Goal: Task Accomplishment & Management: Use online tool/utility

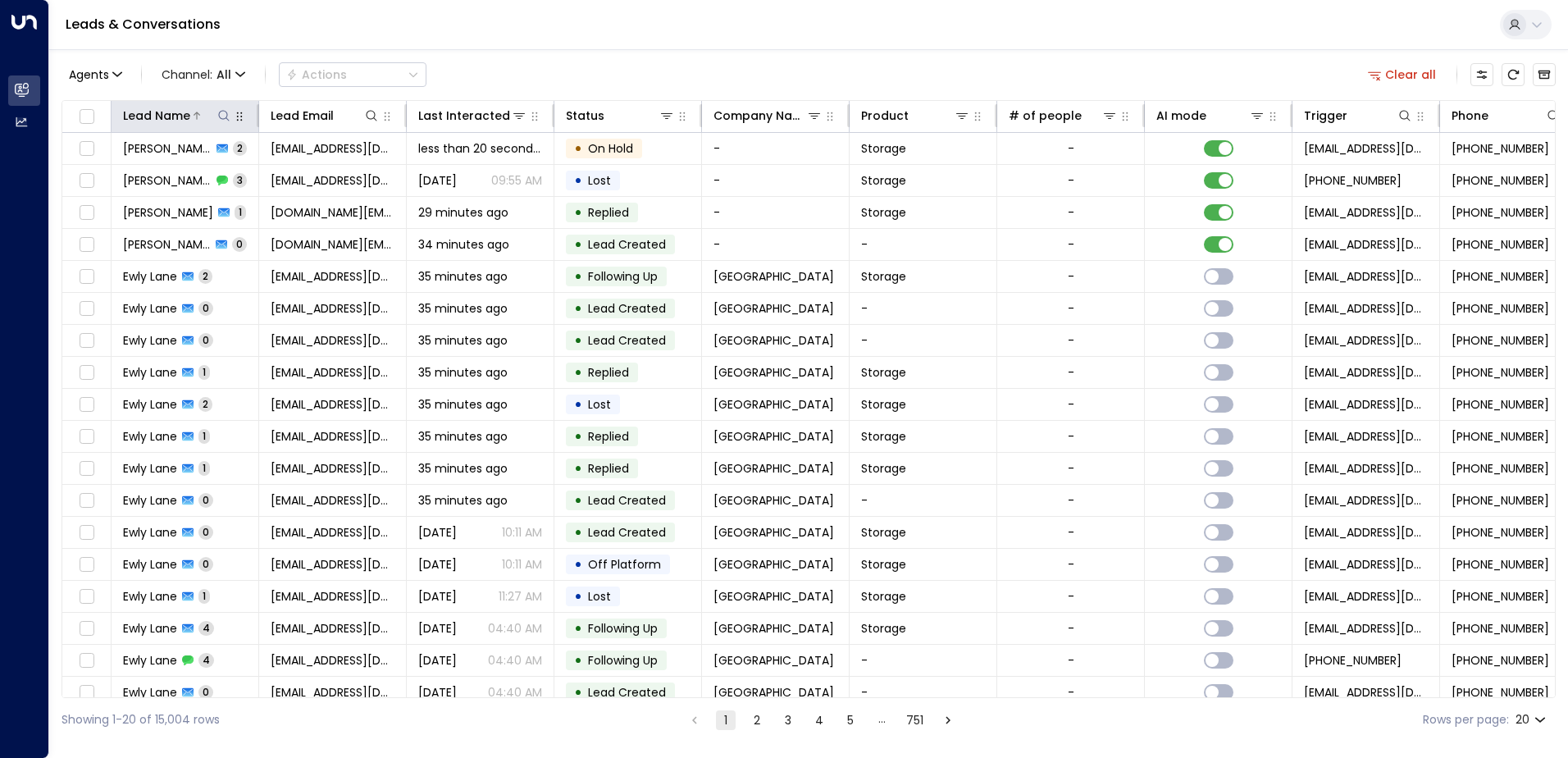
click at [223, 120] on icon at bounding box center [223, 115] width 13 height 13
type input "**********"
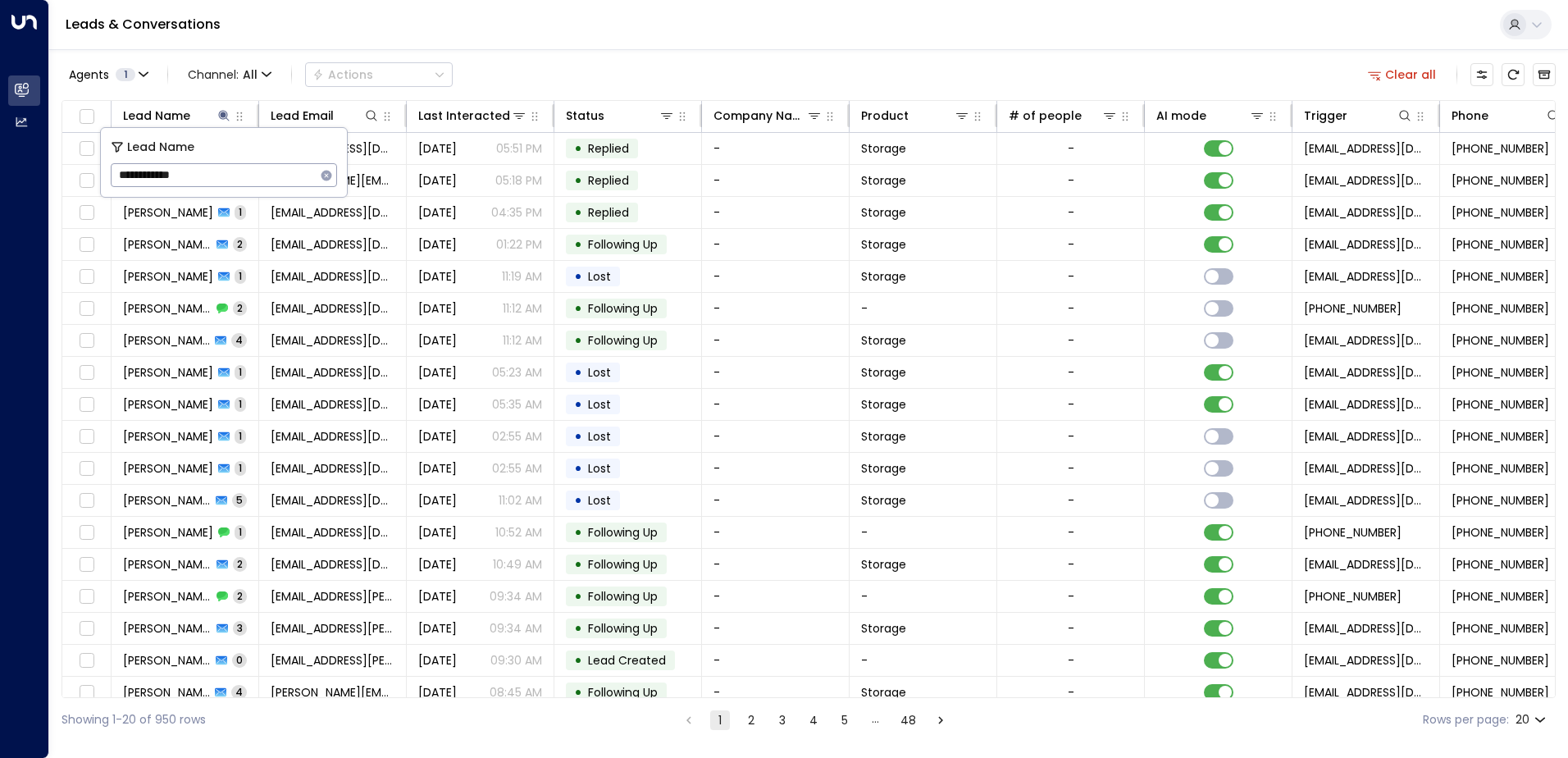
click at [568, 70] on div "Agents 1 Channel: All Actions Clear all" at bounding box center [808, 74] width 1494 height 34
click at [222, 117] on icon at bounding box center [223, 115] width 11 height 11
click at [223, 117] on icon at bounding box center [223, 115] width 11 height 11
click at [141, 176] on input "**********" at bounding box center [213, 175] width 205 height 31
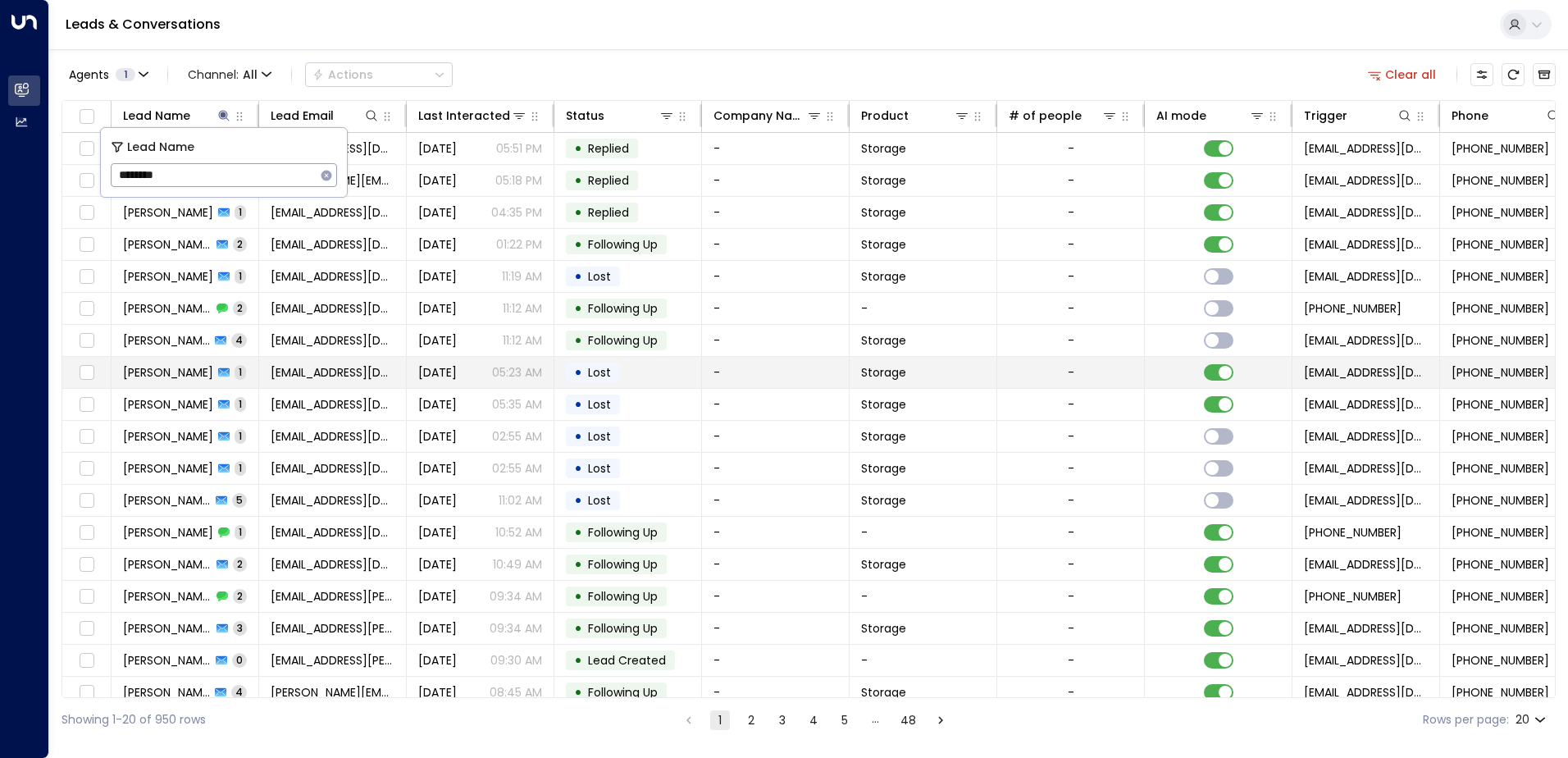
type input "********"
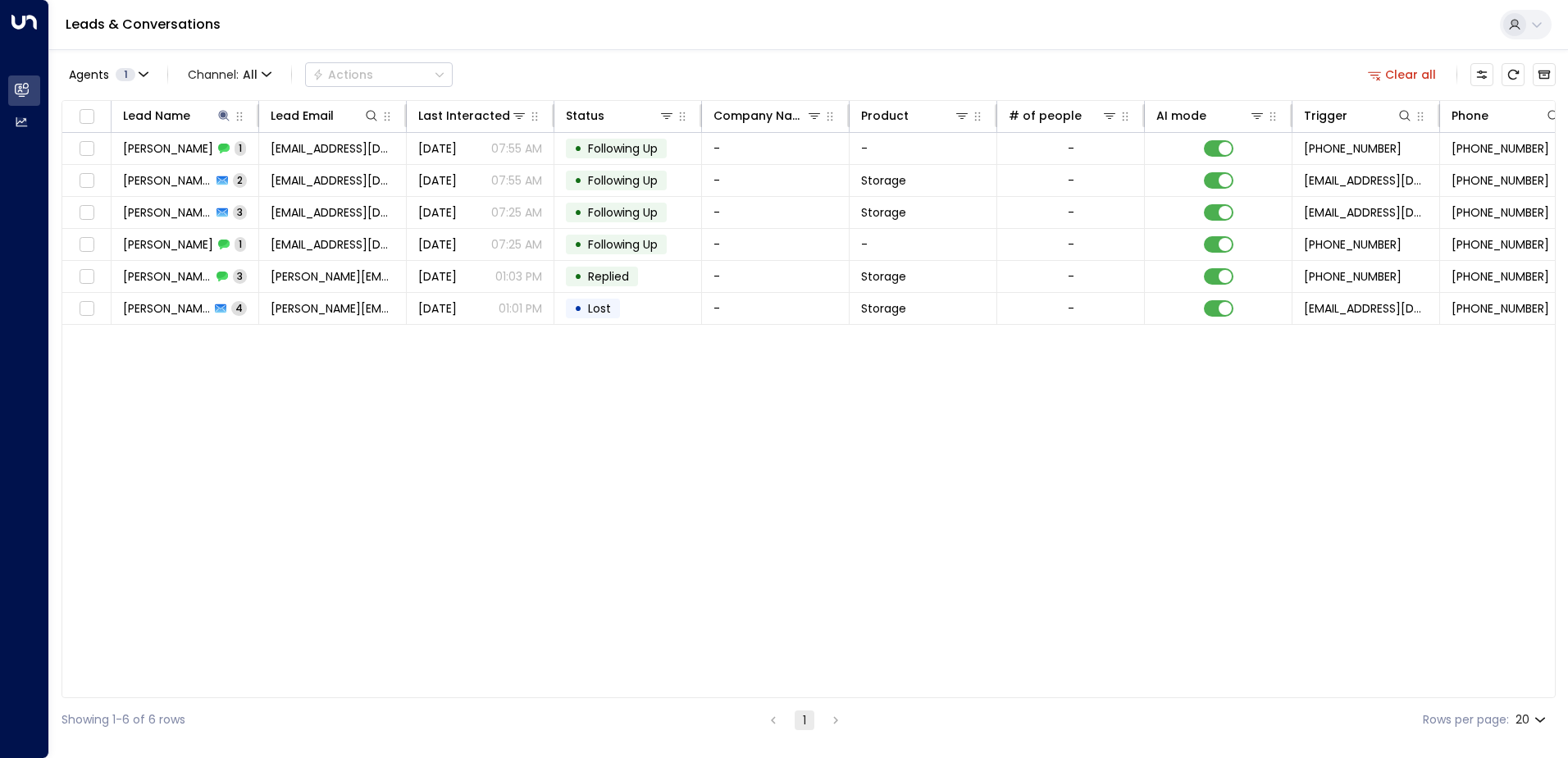
click at [542, 55] on div "Agents 1 Channel: All Actions Clear all Lead Name Lead Email Last Interacted St…" at bounding box center [808, 395] width 1494 height 692
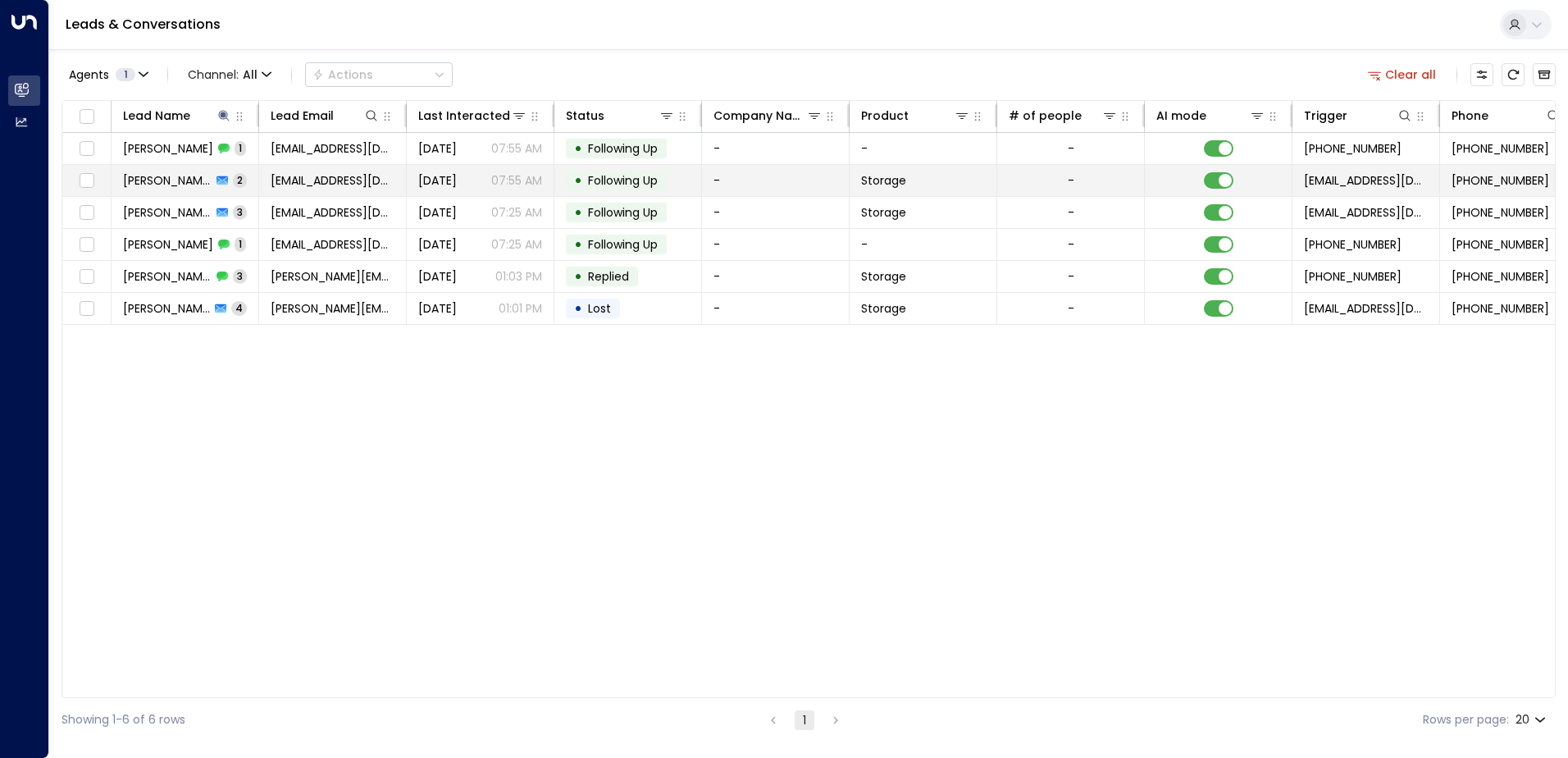
click at [216, 180] on icon at bounding box center [222, 181] width 11 height 9
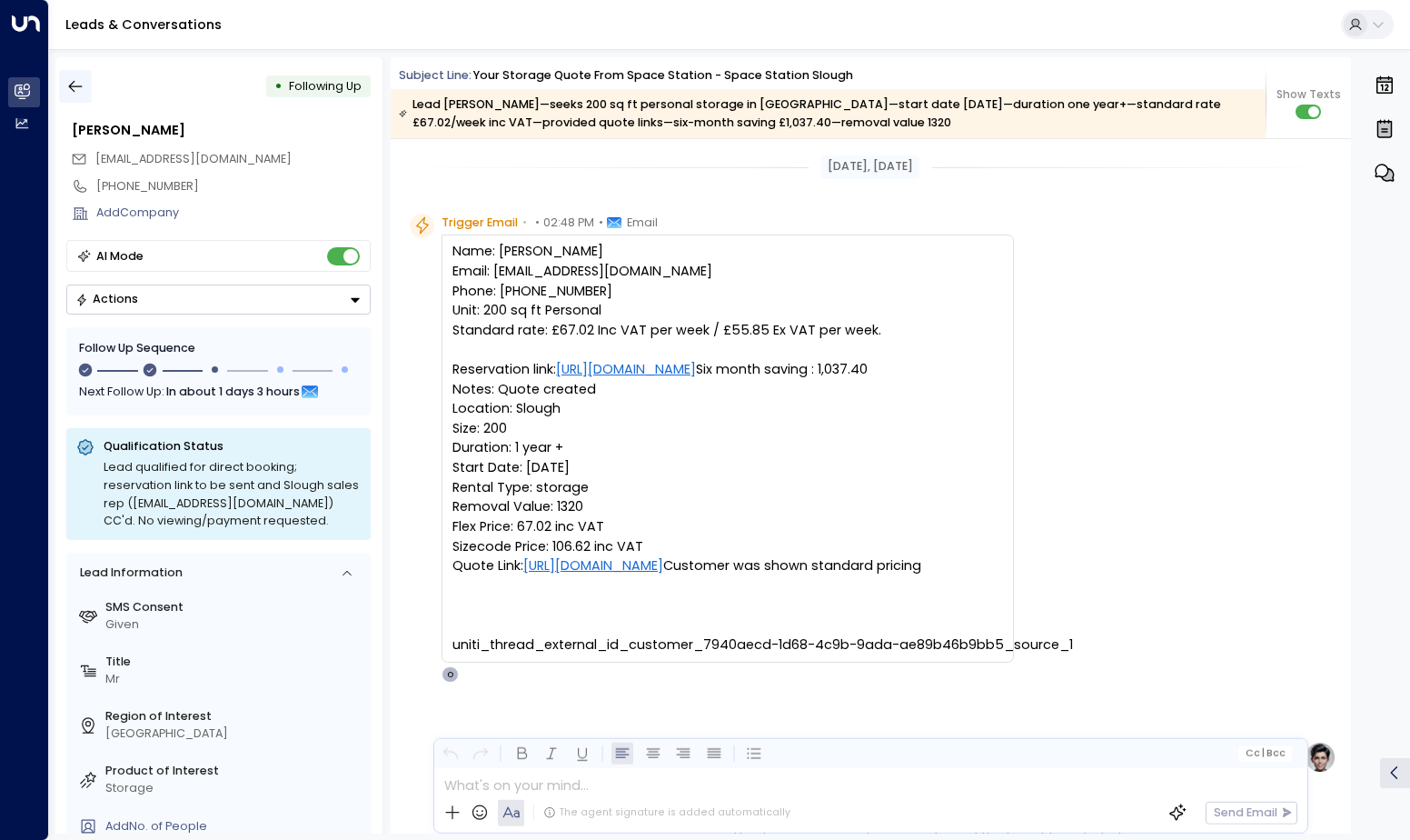
click at [82, 83] on icon "button" at bounding box center [75, 86] width 19 height 19
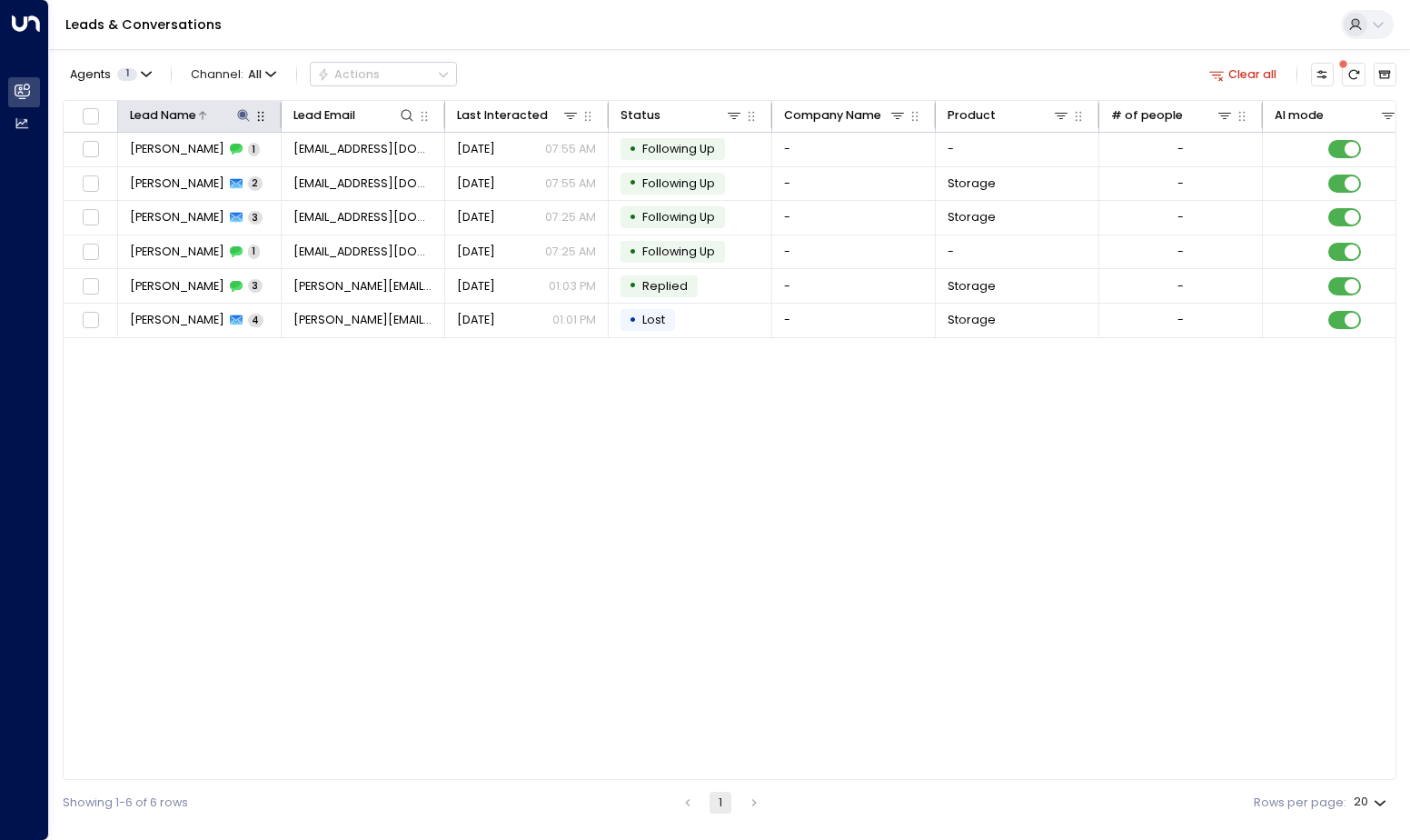
click at [246, 118] on icon at bounding box center [244, 115] width 12 height 12
drag, startPoint x: 342, startPoint y: 177, endPoint x: 308, endPoint y: 171, distance: 34.5
click at [342, 176] on icon "button" at bounding box center [345, 175] width 12 height 12
click at [288, 170] on input "text" at bounding box center [243, 175] width 225 height 32
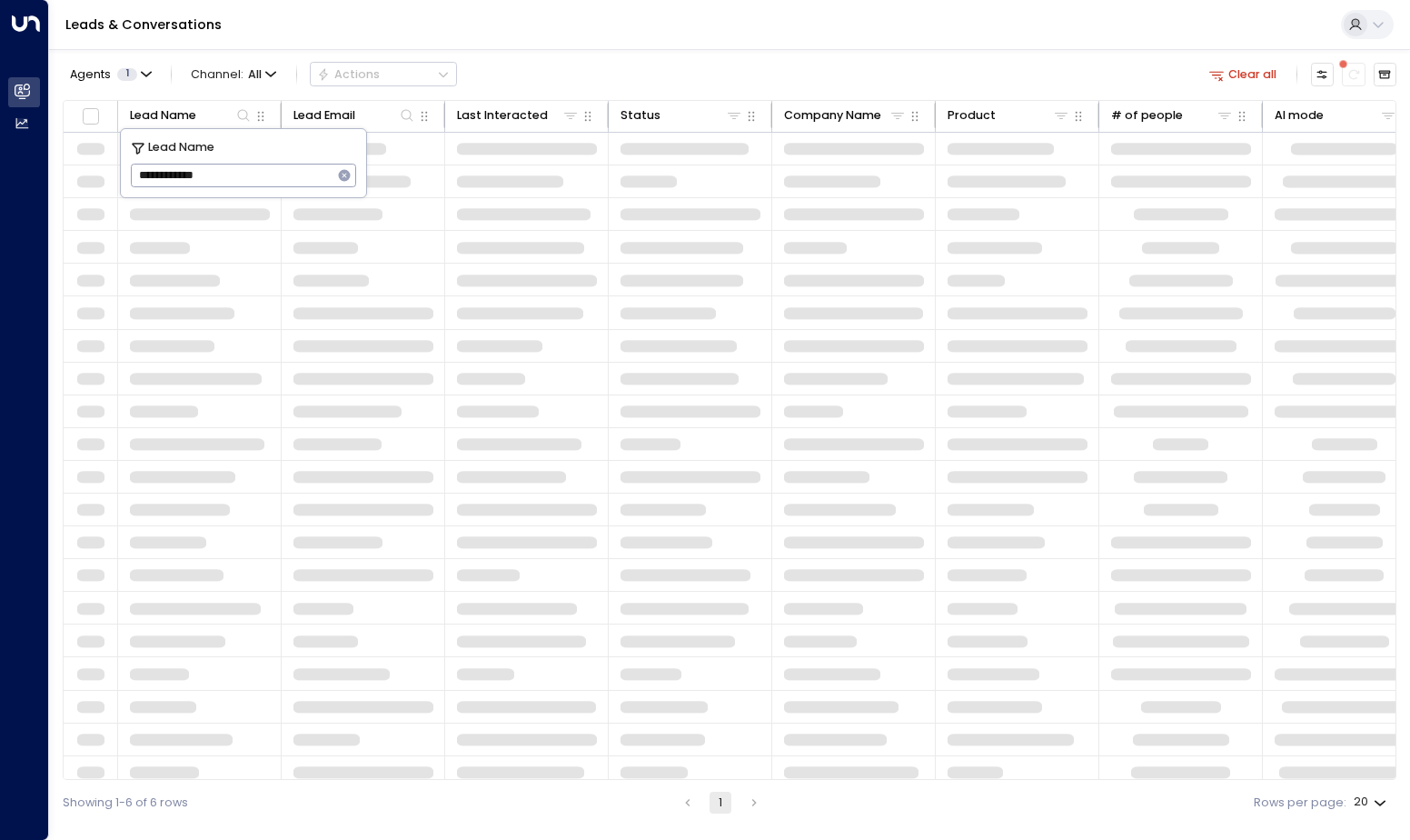
type input "**********"
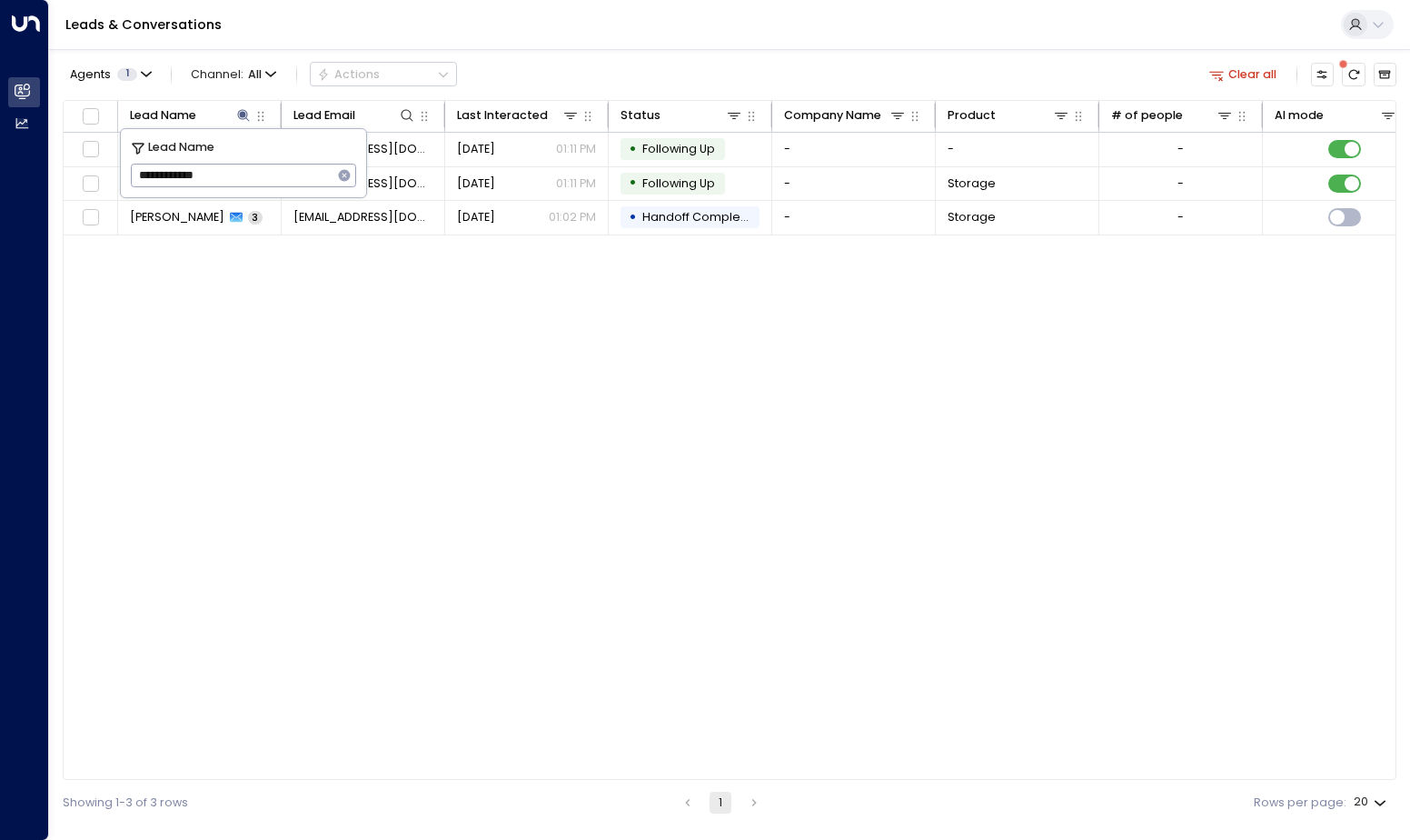
click at [549, 368] on div "Lead Name Lead Email Last Interacted Status Company Name Product # of people AI…" at bounding box center [729, 440] width 1334 height 681
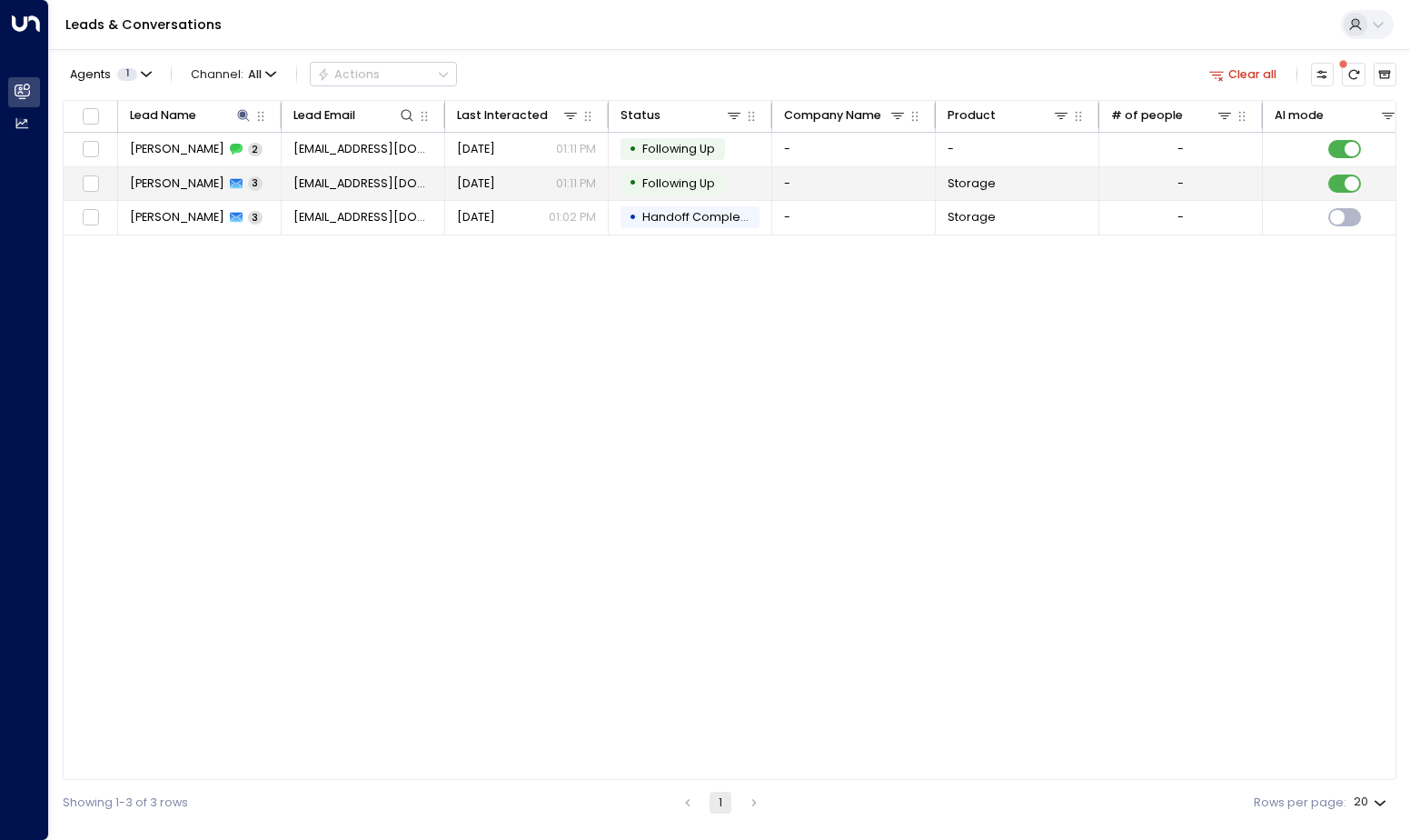
click at [232, 179] on div "[PERSON_NAME] 3" at bounding box center [196, 183] width 133 height 17
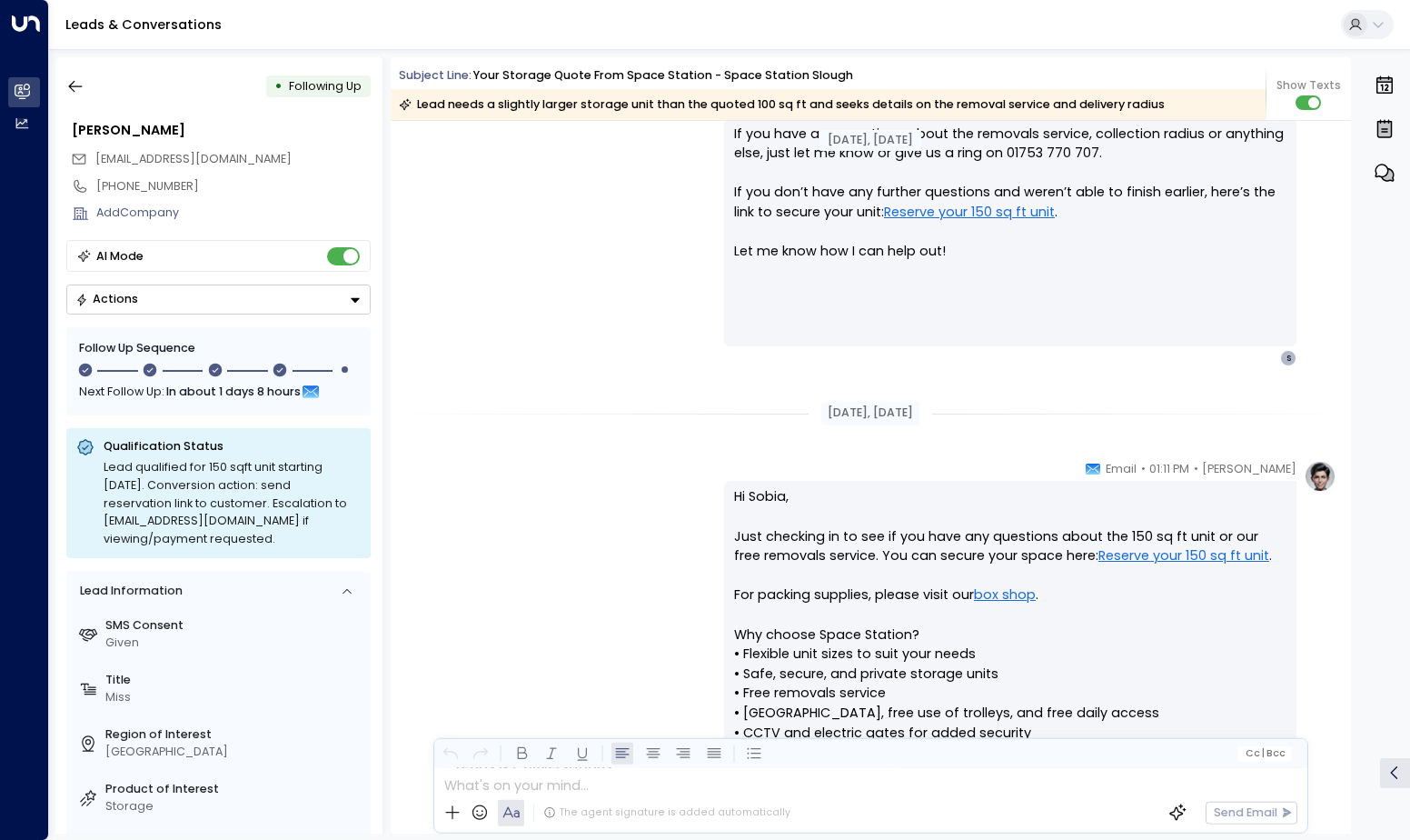
scroll to position [564, 0]
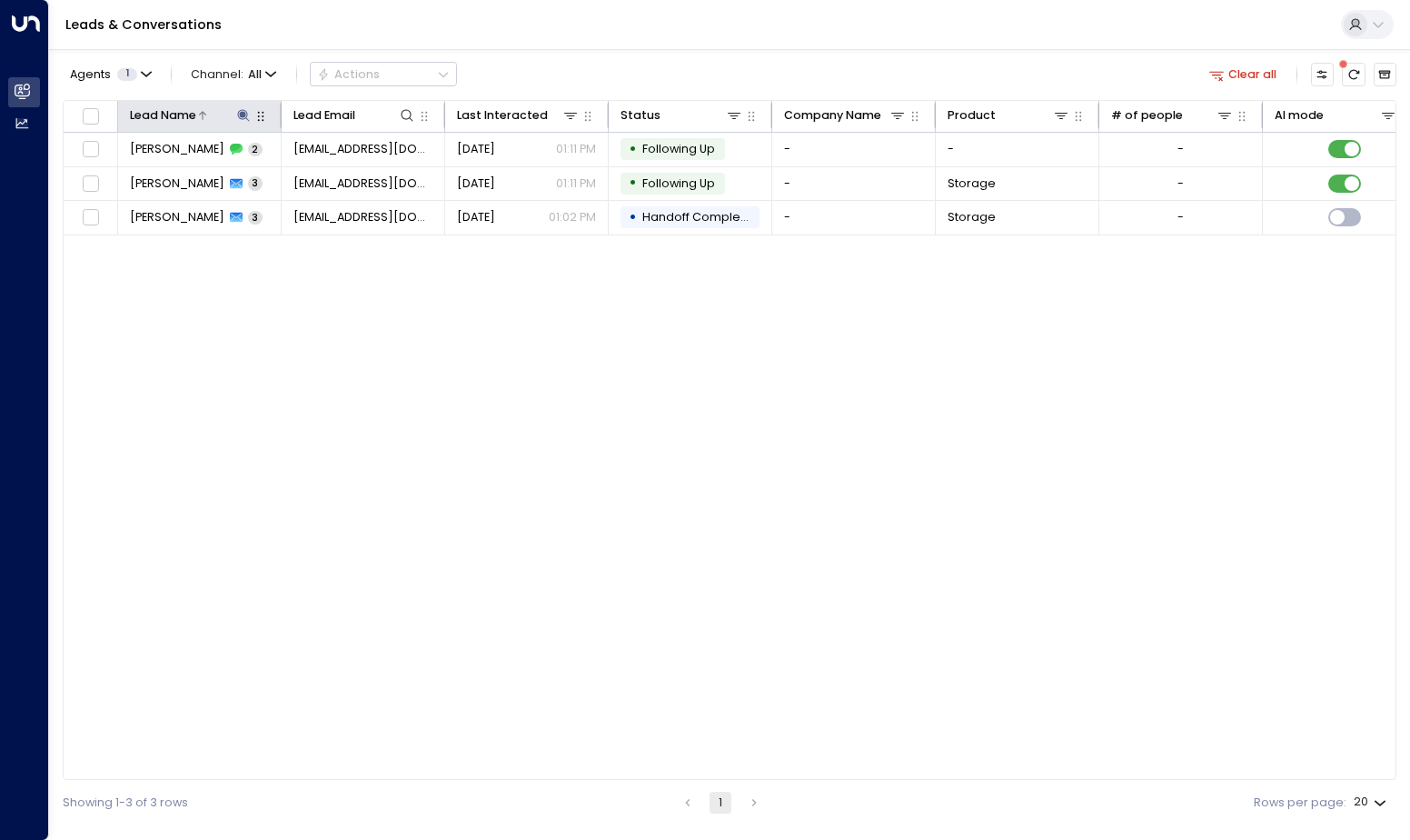
click at [243, 117] on icon at bounding box center [244, 115] width 12 height 12
click at [346, 172] on icon "button" at bounding box center [345, 175] width 12 height 12
click at [323, 172] on input "text" at bounding box center [243, 175] width 225 height 32
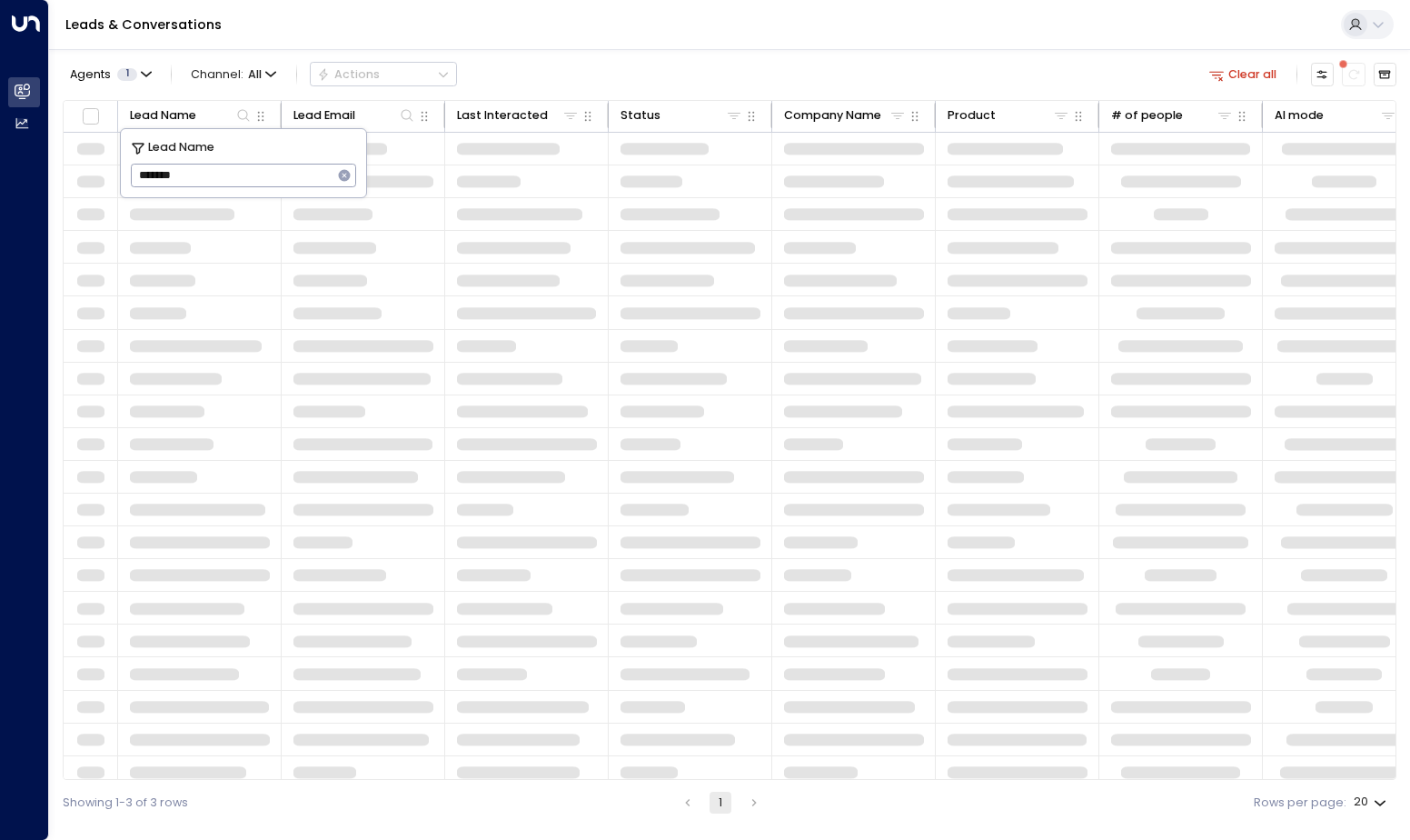
type input "*******"
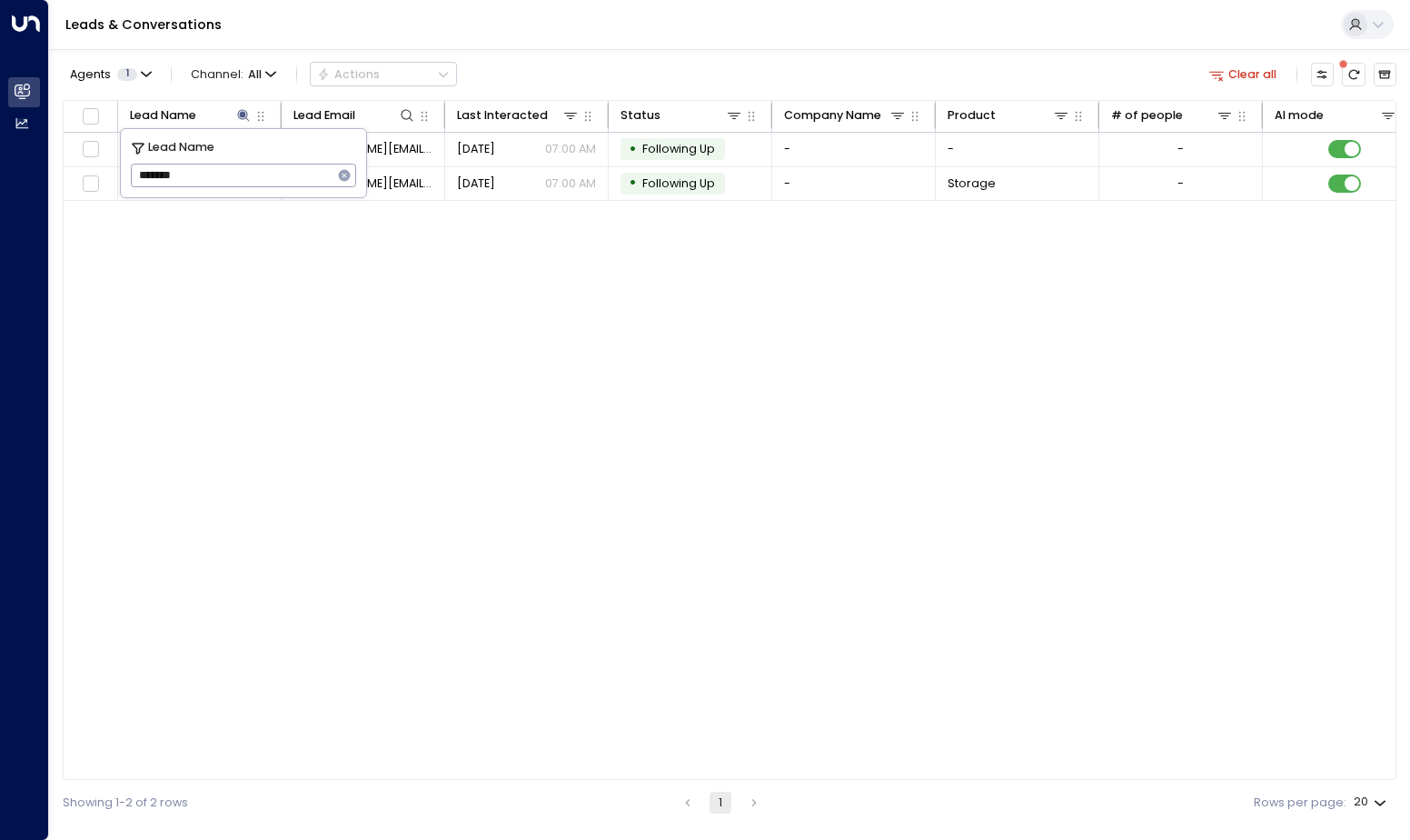
click at [390, 301] on div "Lead Name Lead Email Last Interacted Status Company Name Product # of people AI…" at bounding box center [729, 440] width 1334 height 681
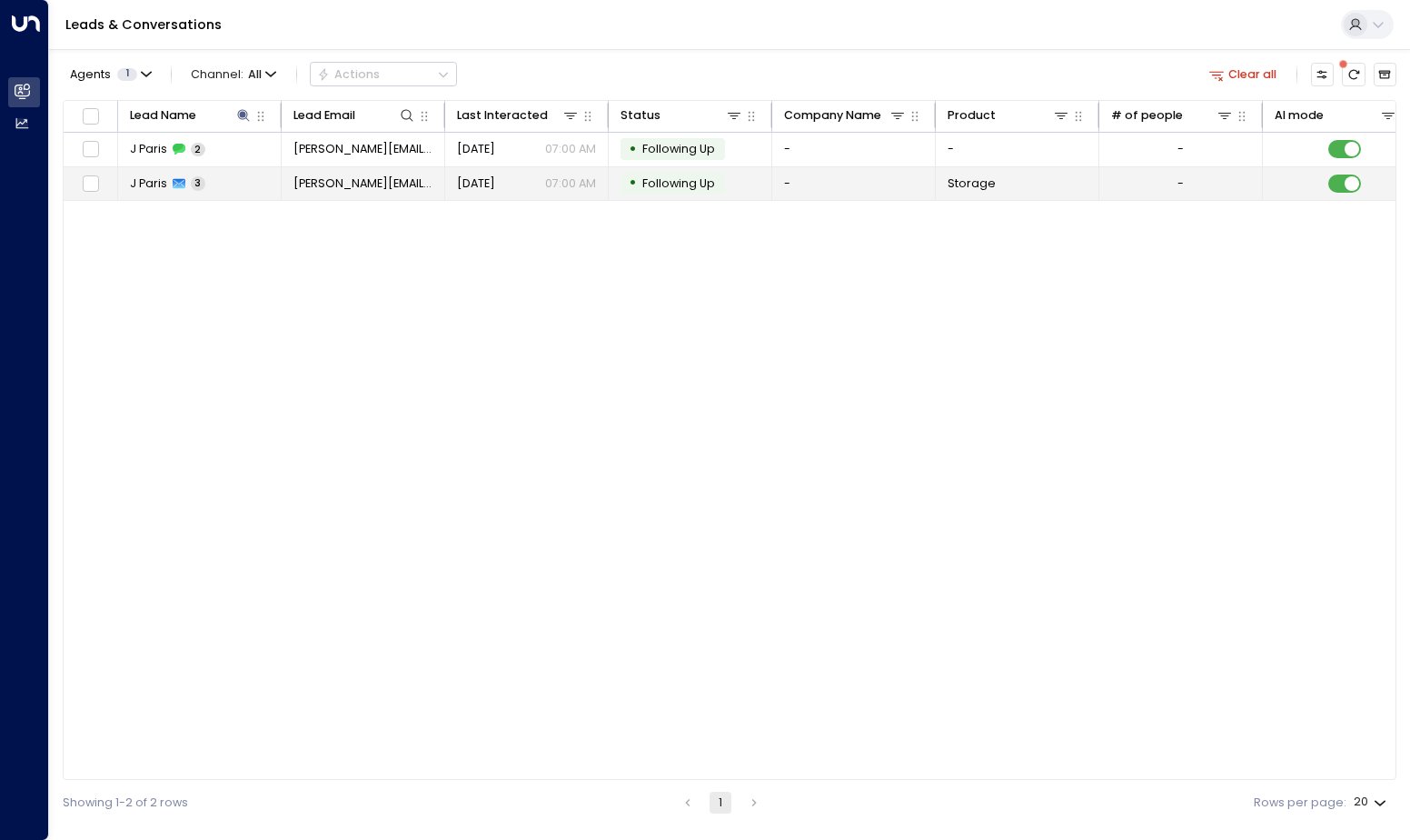
click at [172, 189] on icon at bounding box center [178, 183] width 13 height 13
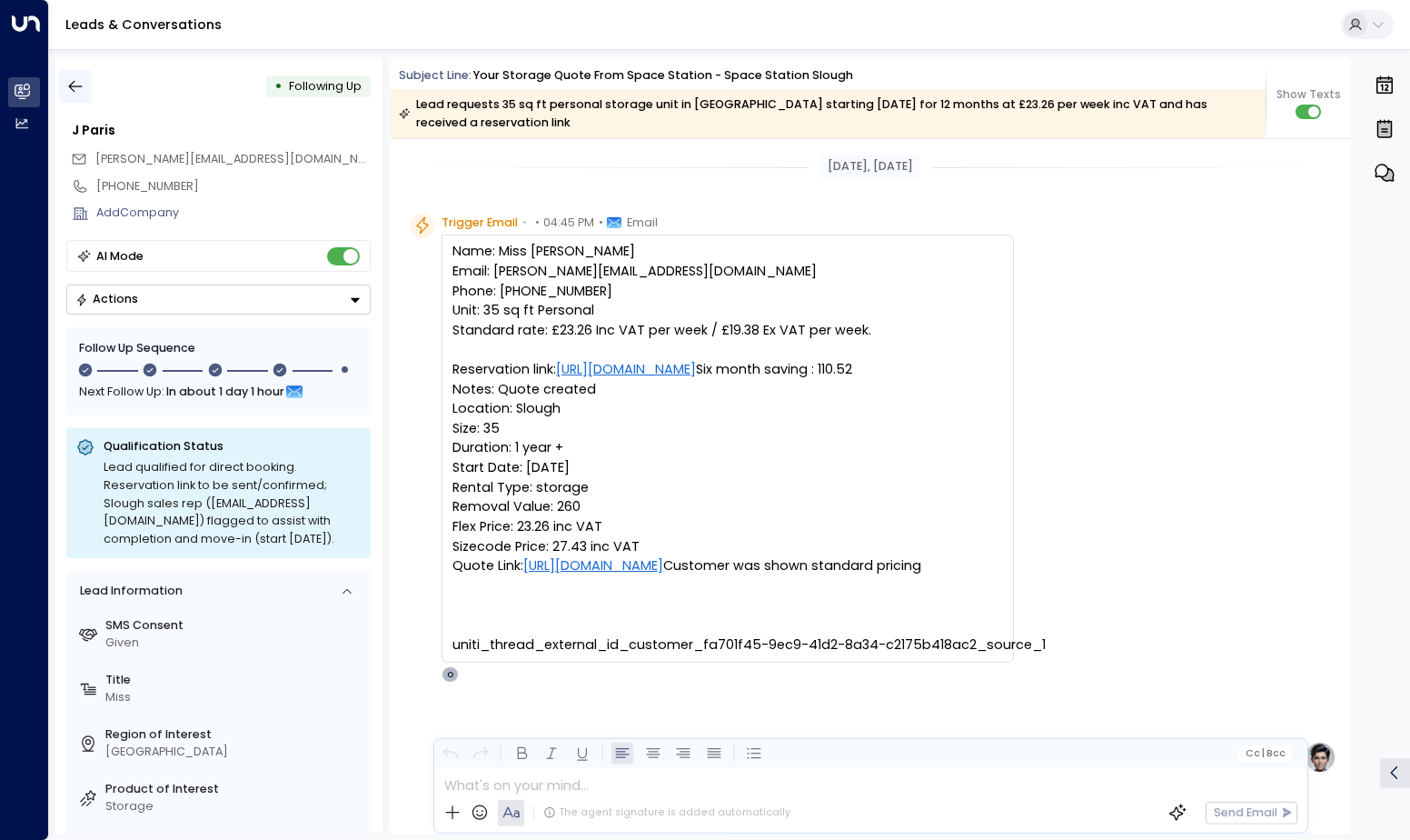
click at [75, 80] on icon "button" at bounding box center [75, 86] width 19 height 19
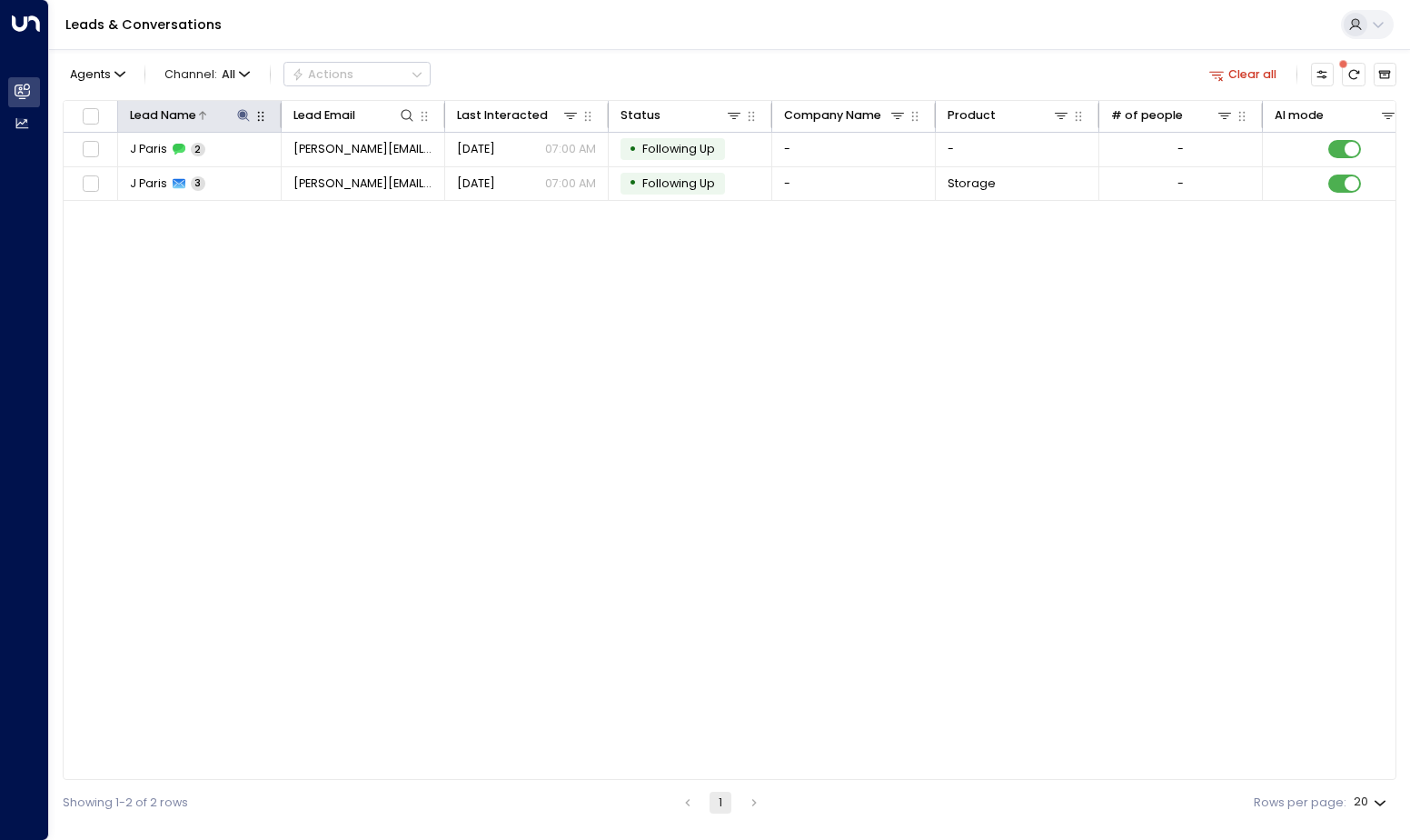
click at [243, 111] on icon at bounding box center [243, 115] width 15 height 15
click at [344, 173] on icon "button" at bounding box center [345, 175] width 12 height 12
click at [251, 173] on input "text" at bounding box center [243, 175] width 225 height 32
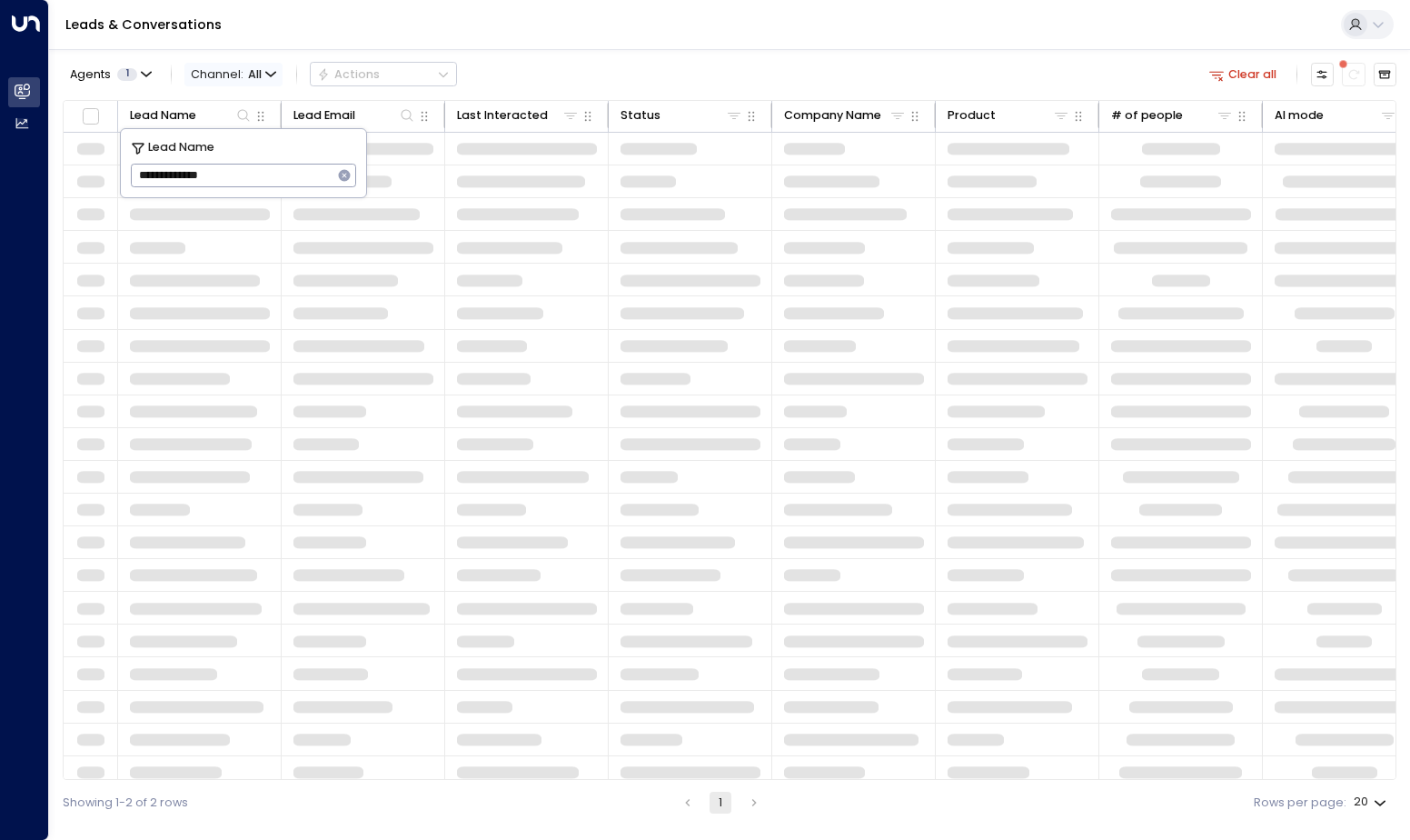
type input "**********"
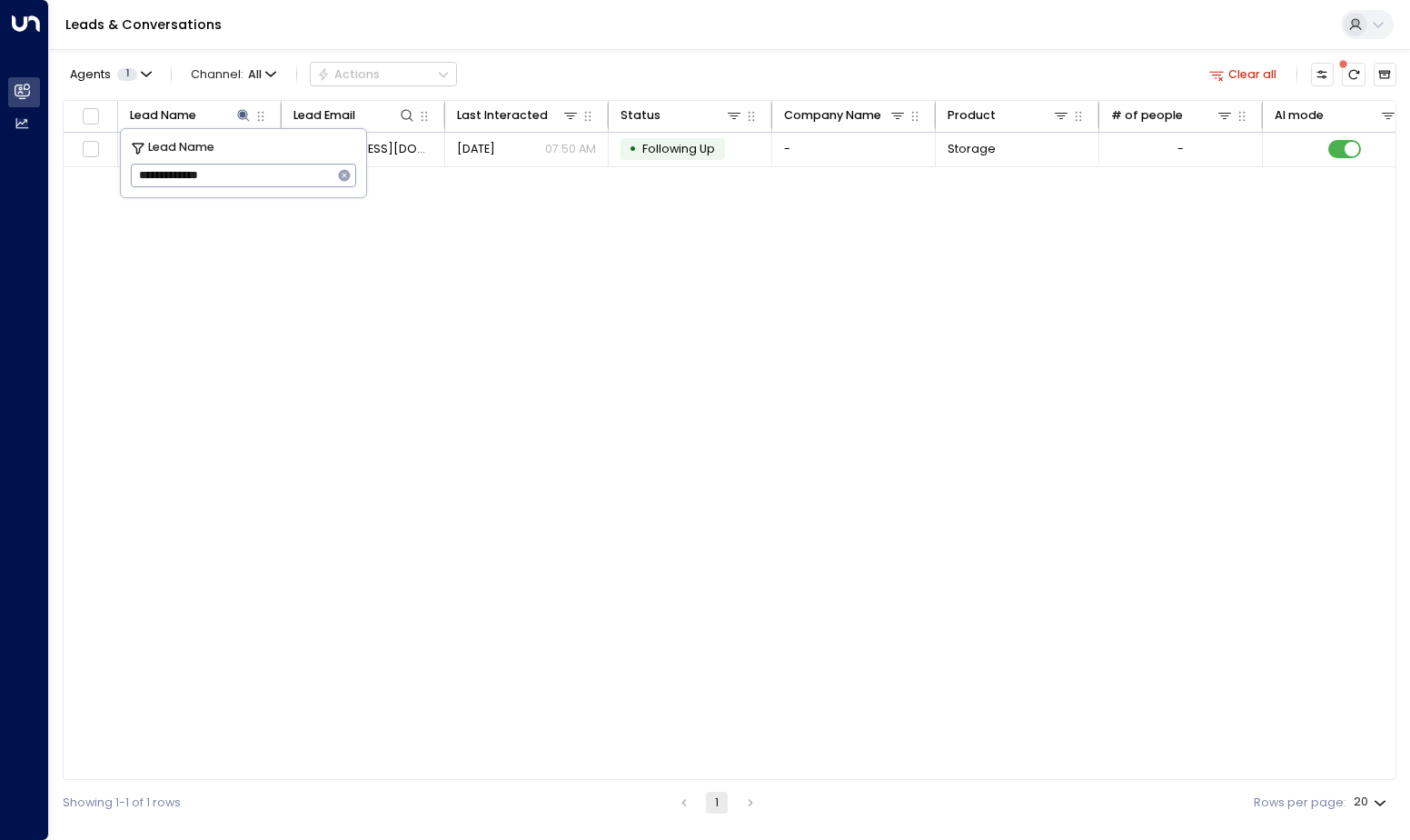
click at [594, 325] on div "Lead Name Lead Email Last Interacted Status Company Name Product # of people AI…" at bounding box center [729, 440] width 1334 height 681
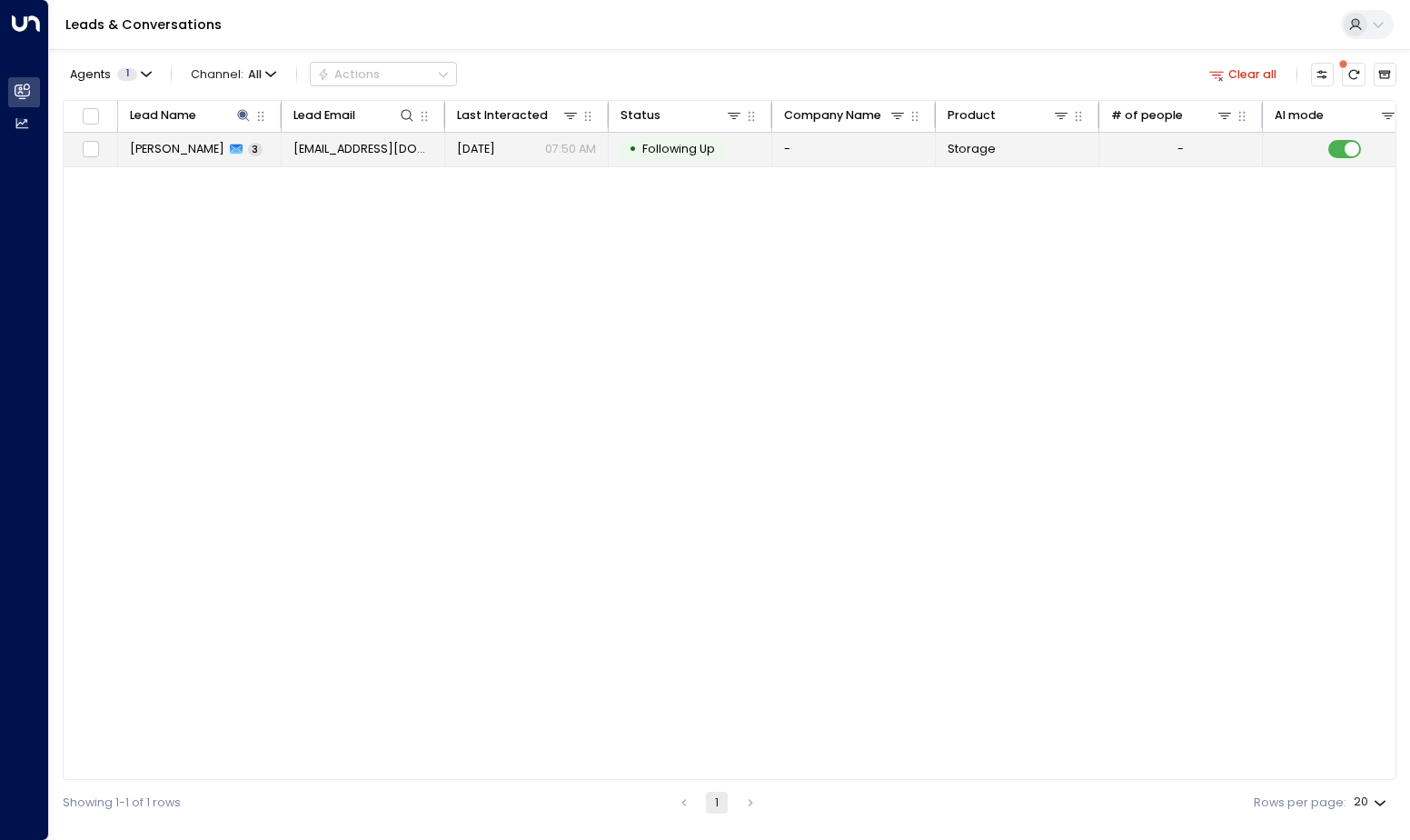
click at [230, 152] on icon at bounding box center [236, 149] width 13 height 10
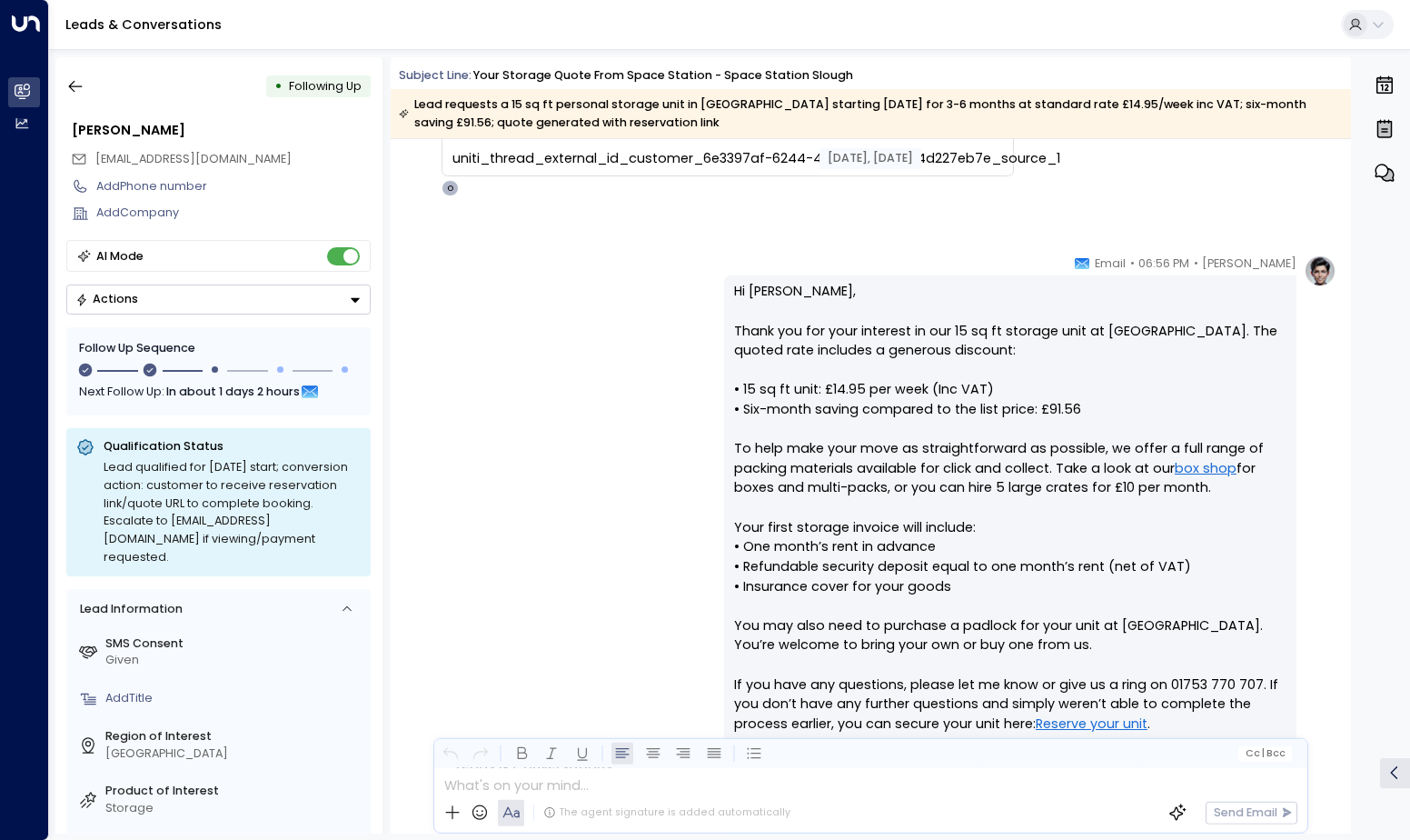
scroll to position [213, 0]
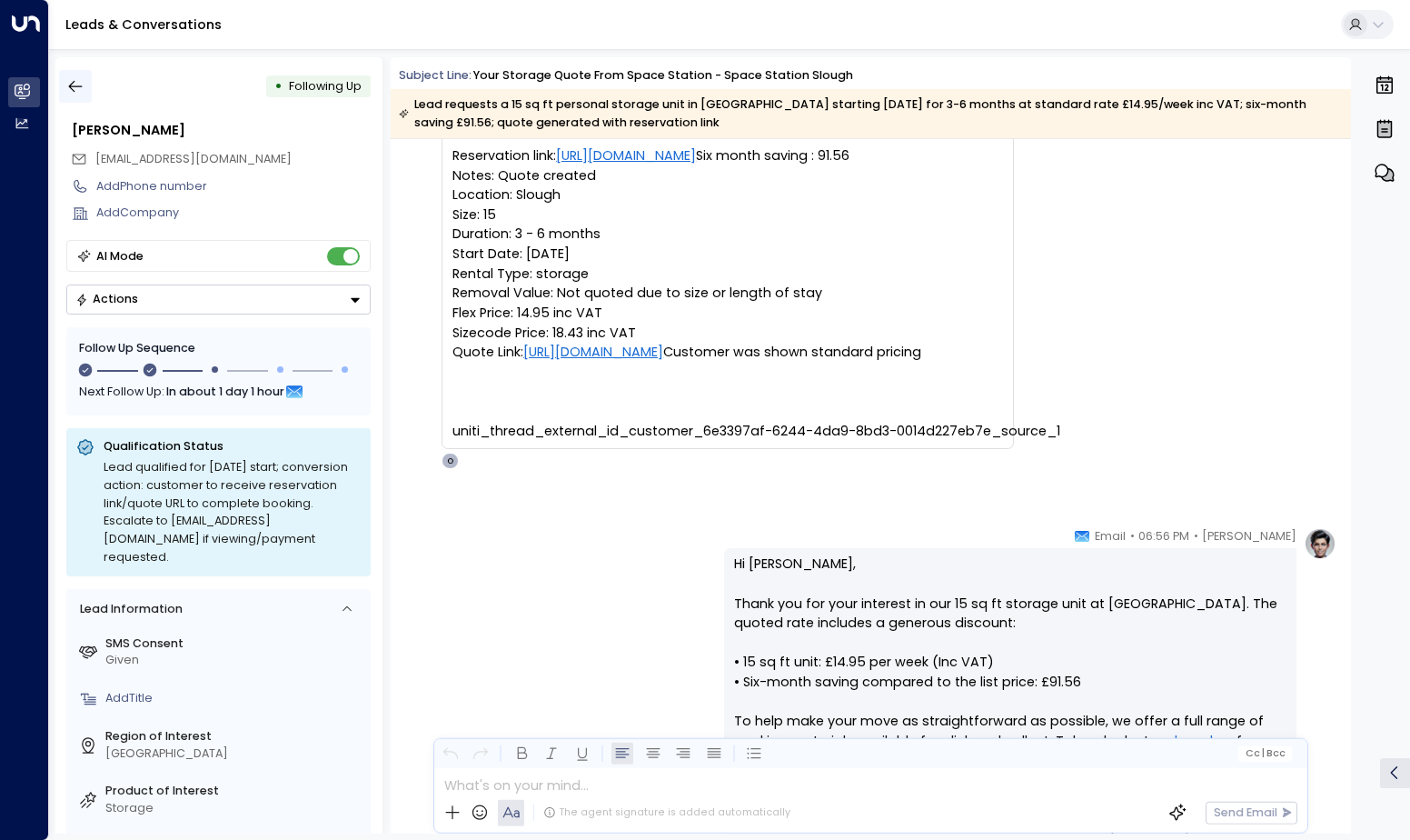
click at [76, 88] on icon "button" at bounding box center [76, 87] width 14 height 12
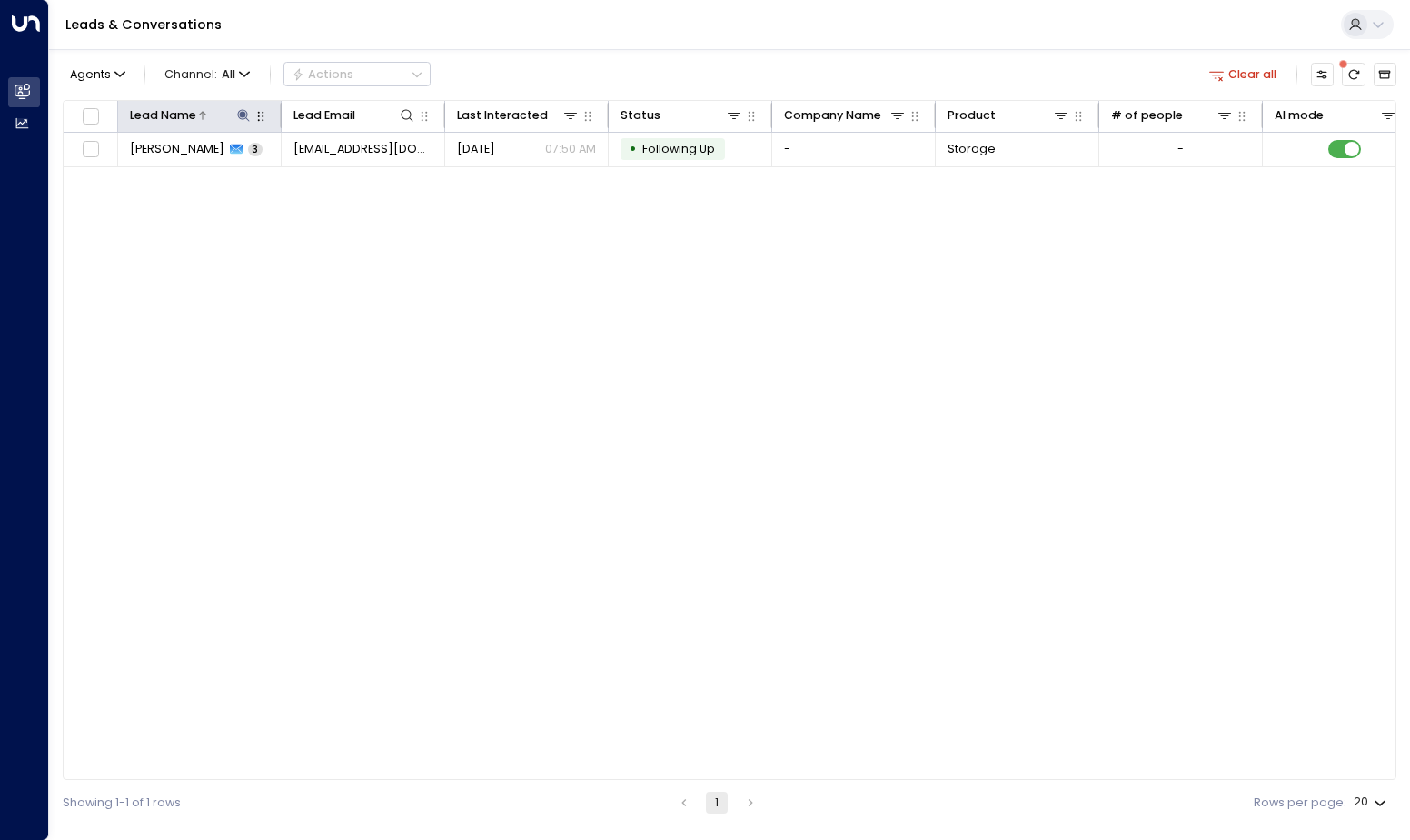
click at [245, 117] on icon at bounding box center [244, 115] width 12 height 12
click at [344, 178] on icon "button" at bounding box center [345, 175] width 12 height 12
click at [310, 178] on input "text" at bounding box center [243, 175] width 225 height 32
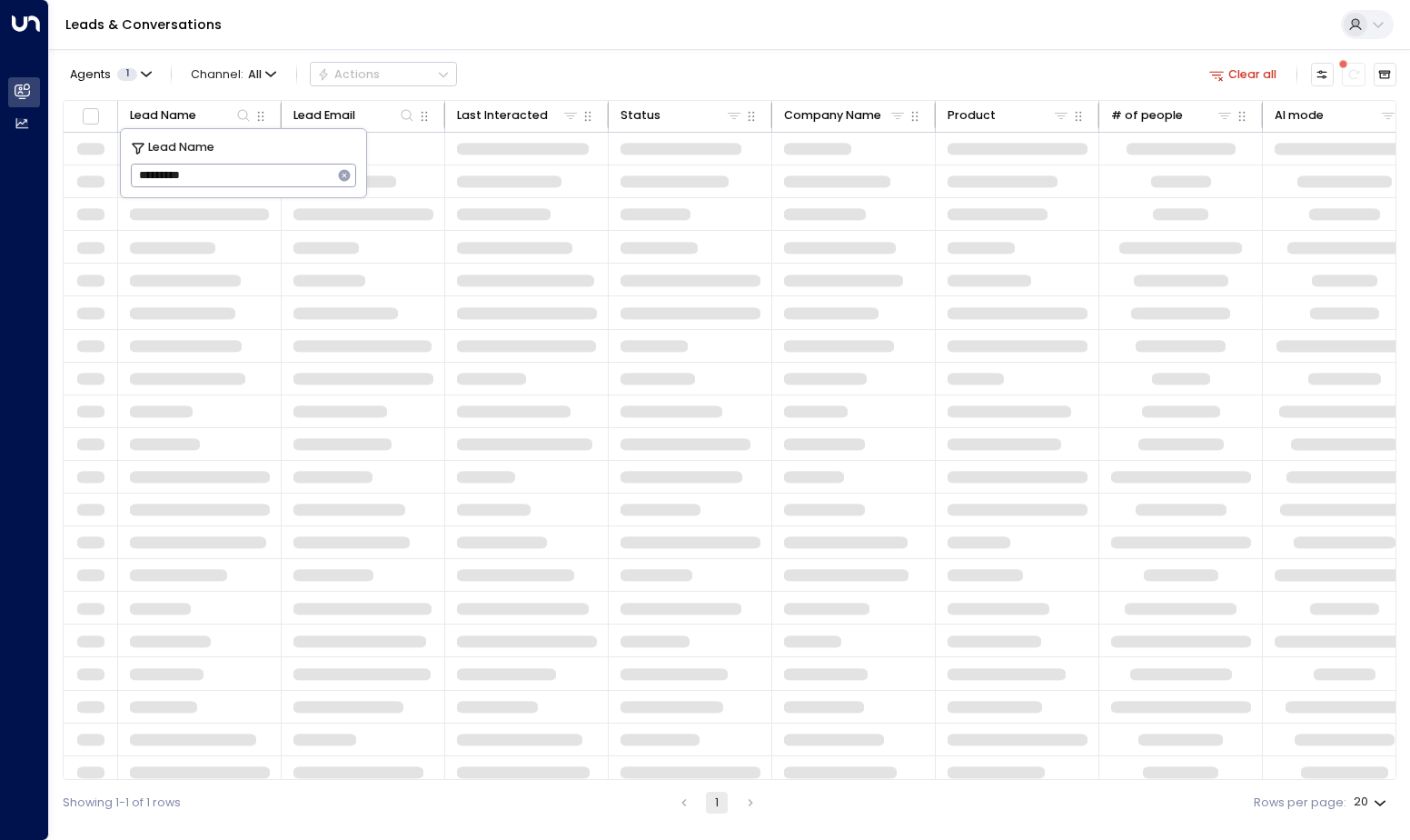
type input "*********"
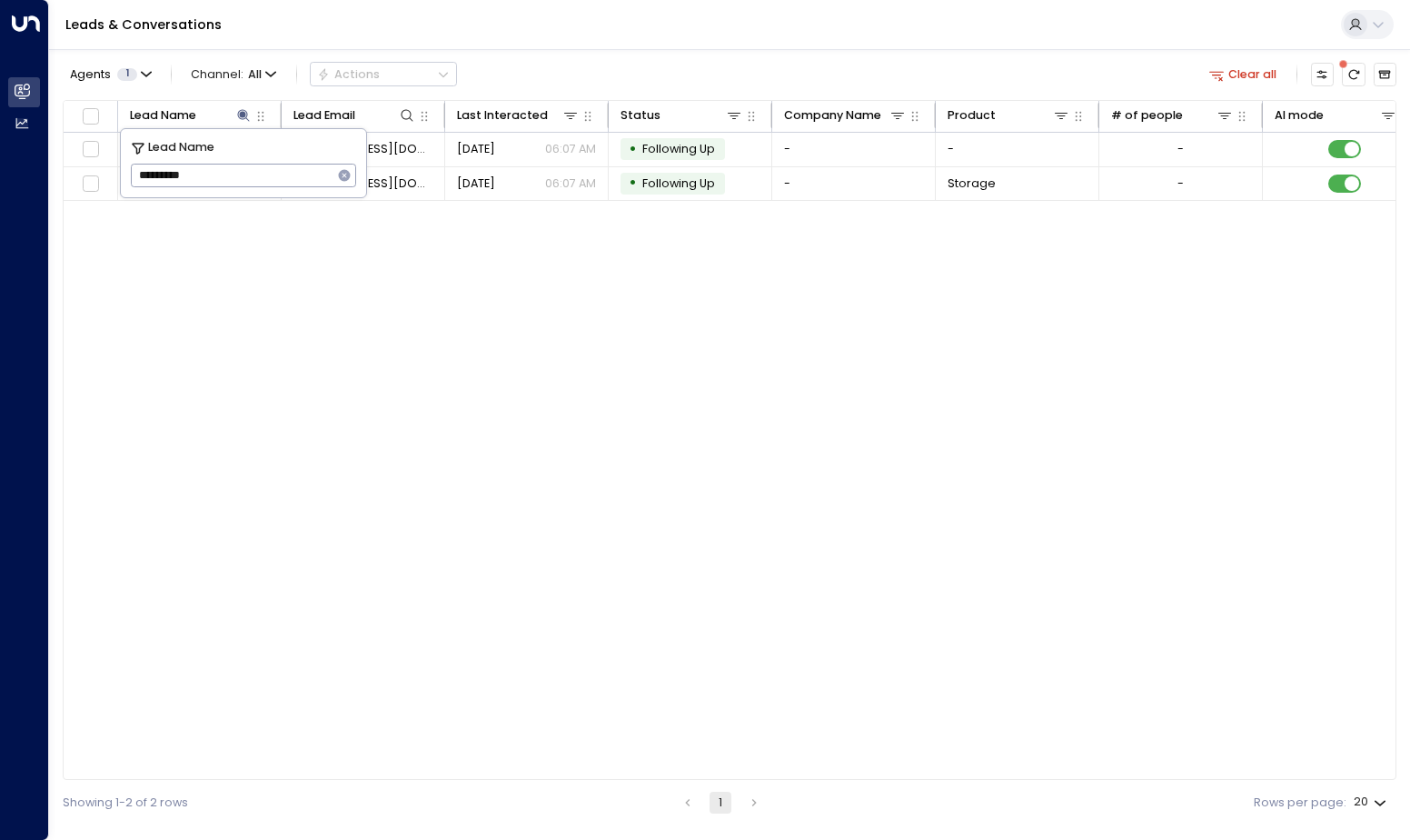
click at [518, 342] on div "Lead Name Lead Email Last Interacted Status Company Name Product # of people AI…" at bounding box center [729, 440] width 1334 height 681
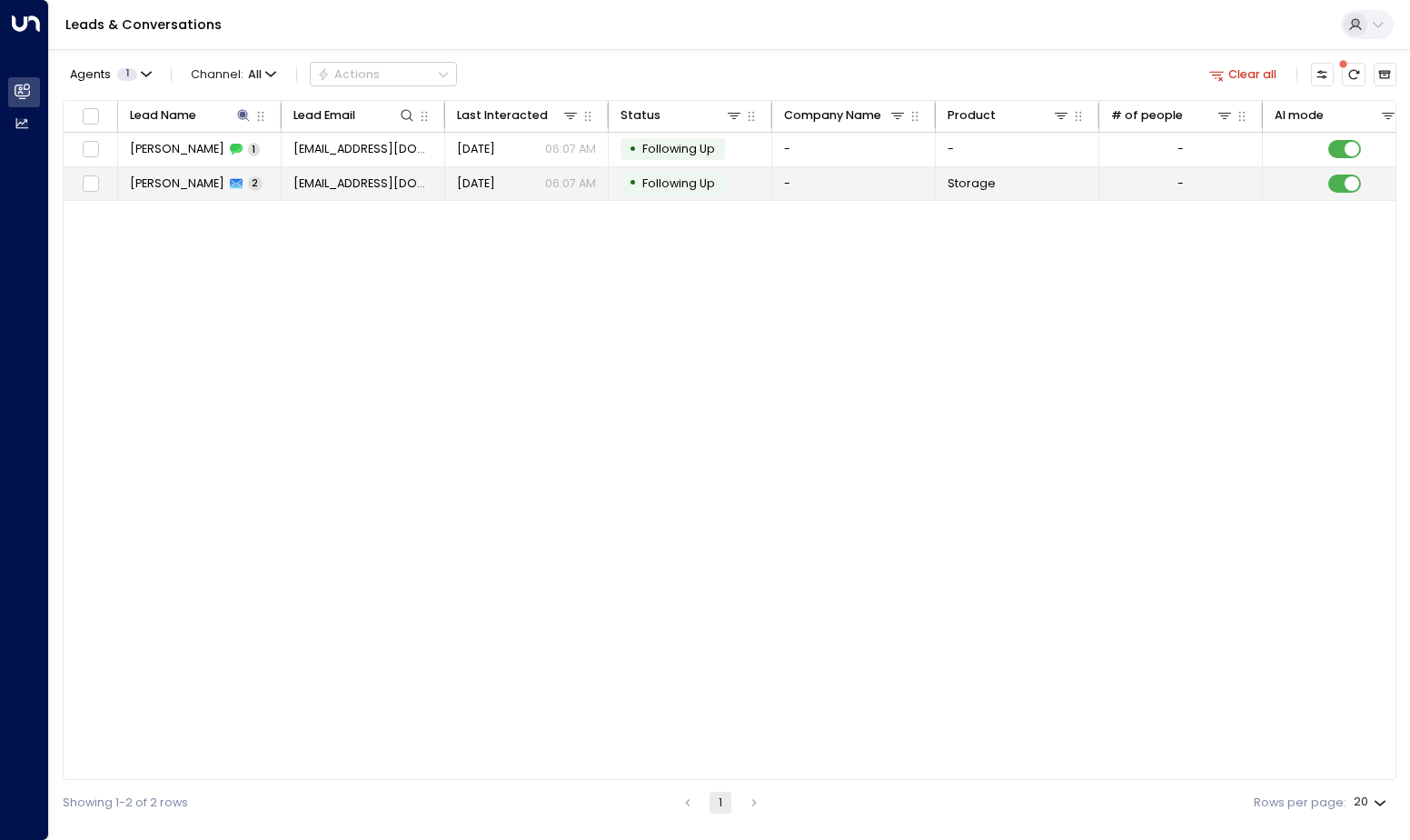
click at [185, 175] on span "[PERSON_NAME]" at bounding box center [176, 183] width 95 height 17
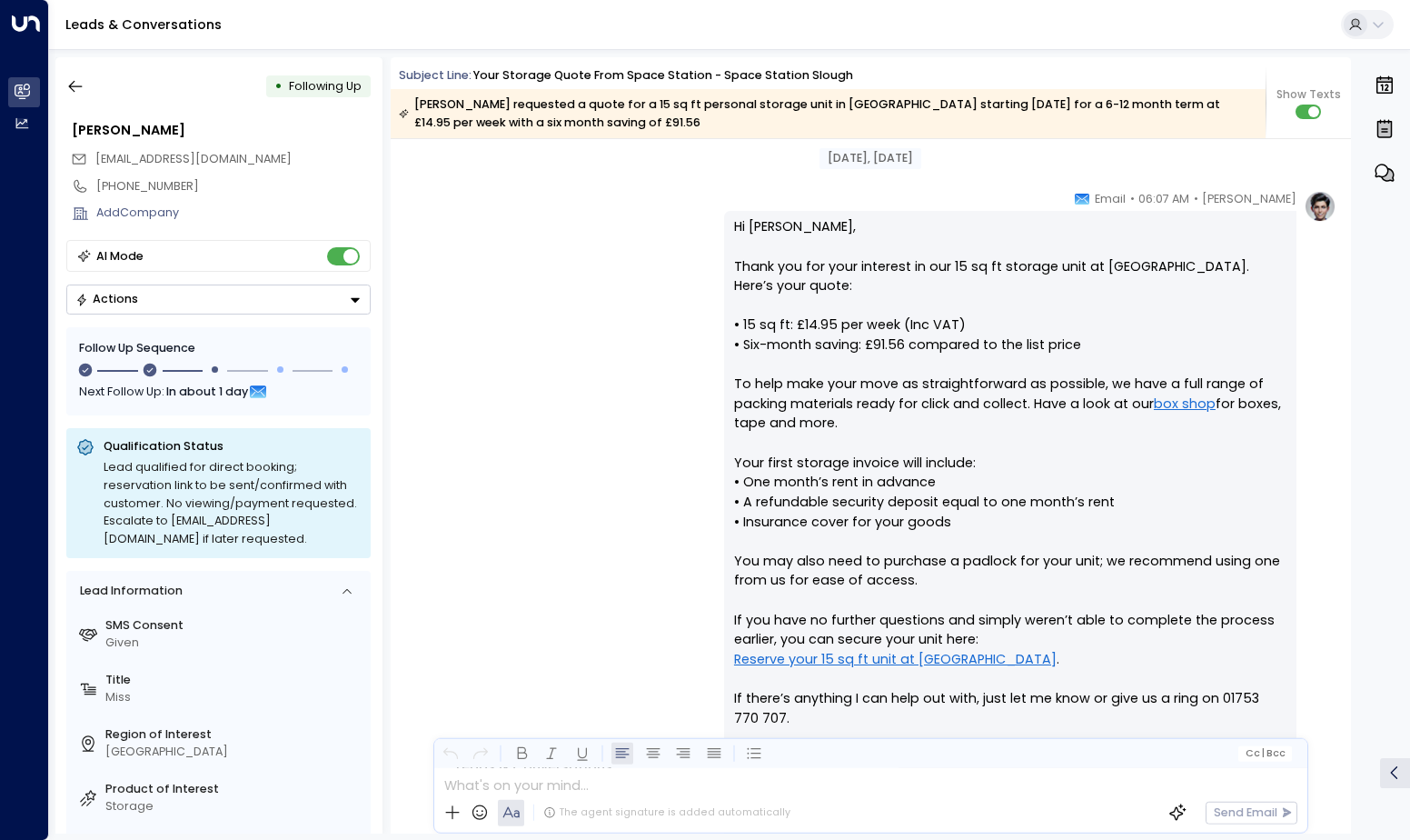
scroll to position [295, 0]
